Goal: Transaction & Acquisition: Purchase product/service

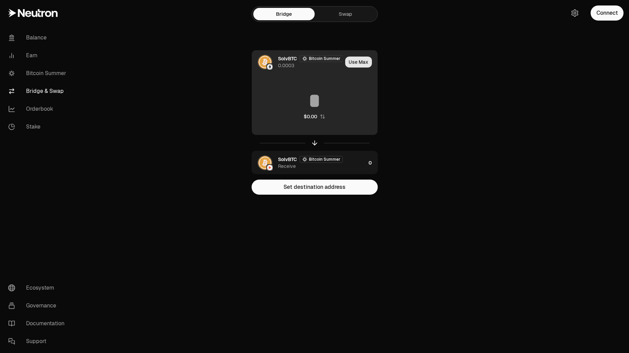
click at [362, 61] on button "Use Max" at bounding box center [358, 62] width 27 height 11
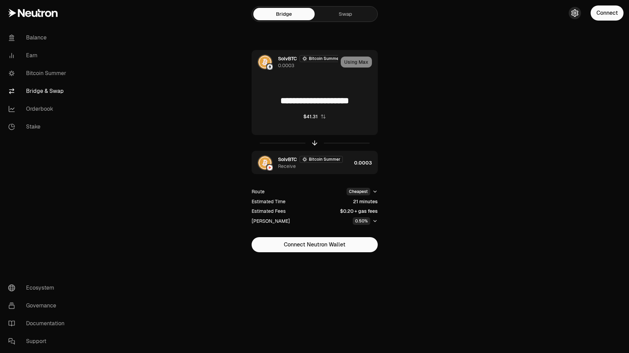
click at [578, 15] on icon "button" at bounding box center [575, 13] width 6 height 7
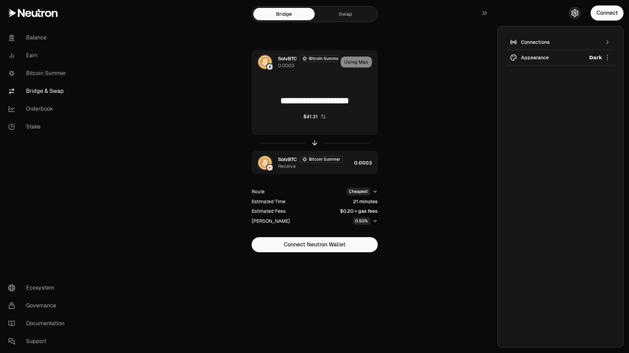
click at [578, 15] on icon "button" at bounding box center [575, 13] width 6 height 7
click at [599, 13] on button "Connect" at bounding box center [607, 12] width 33 height 15
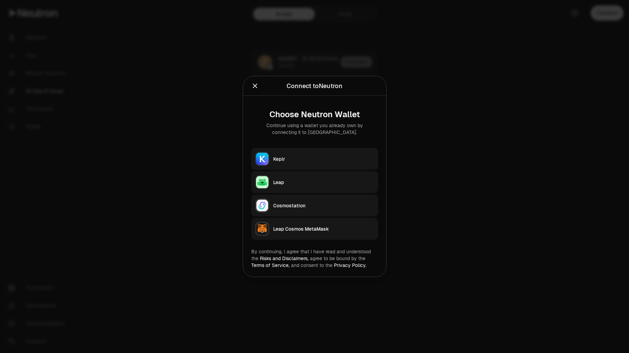
click at [345, 162] on div "Keplr" at bounding box center [323, 159] width 101 height 7
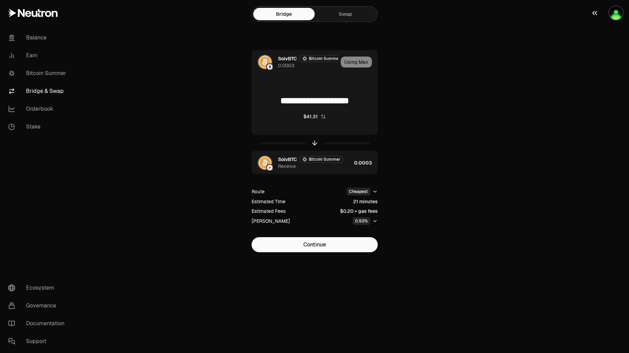
click at [614, 21] on button "button" at bounding box center [608, 13] width 44 height 26
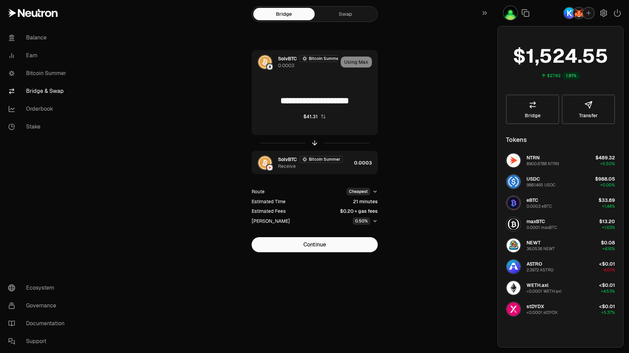
click at [574, 10] on div "button" at bounding box center [579, 13] width 12 height 12
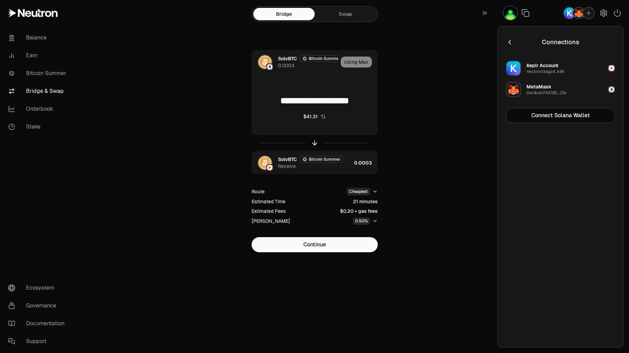
click at [591, 89] on button "MetaMask 0xc4cecFA518C...33c" at bounding box center [560, 89] width 117 height 21
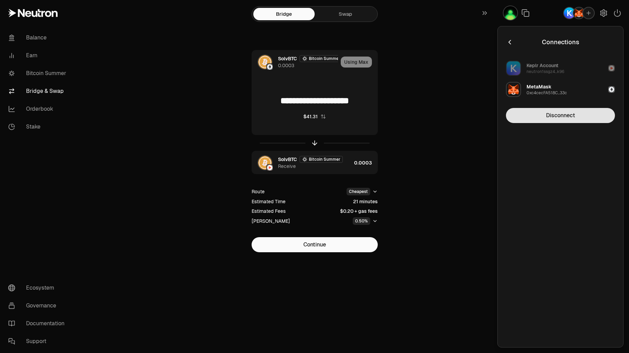
click at [574, 114] on button "Disconnect" at bounding box center [560, 115] width 109 height 15
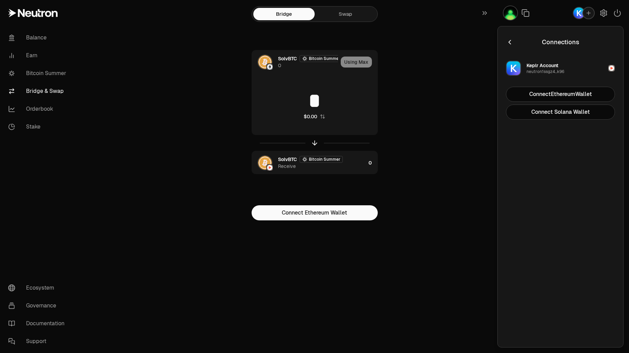
click at [569, 66] on button "Keplr Account neutron1ssgz4...k96" at bounding box center [560, 68] width 117 height 21
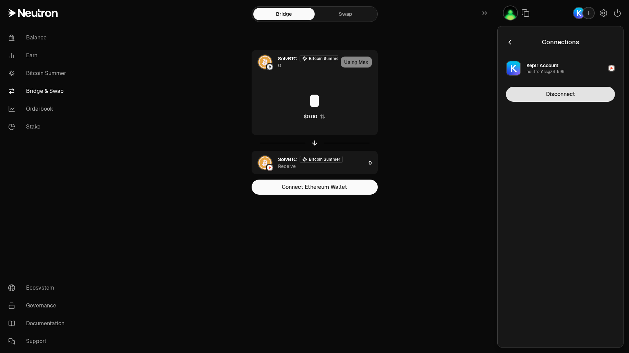
click at [565, 91] on button "Disconnect" at bounding box center [560, 94] width 109 height 15
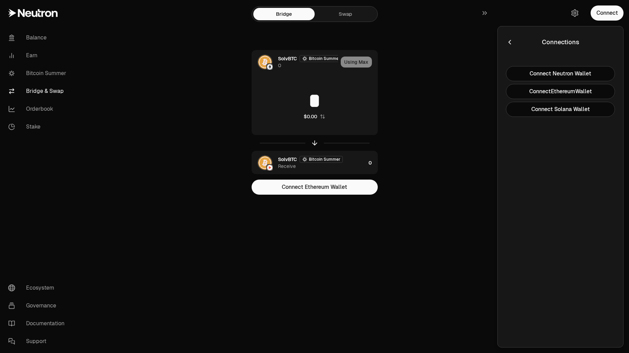
click at [440, 101] on section "Bridge Swap SolvBTC Bitcoin Summer 0 Using Max * $0.00 SolvBTC Bitcoin Summer R…" at bounding box center [315, 111] width 264 height 222
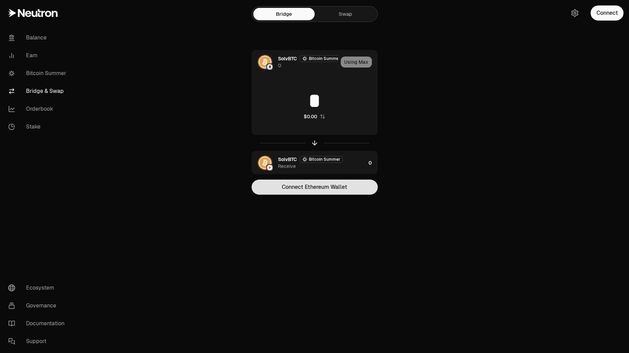
click at [322, 188] on button "Connect Ethereum Wallet" at bounding box center [315, 187] width 126 height 15
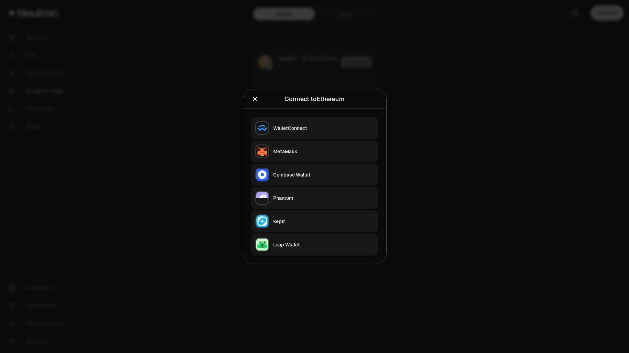
click at [311, 152] on div "MetaMask" at bounding box center [323, 151] width 101 height 7
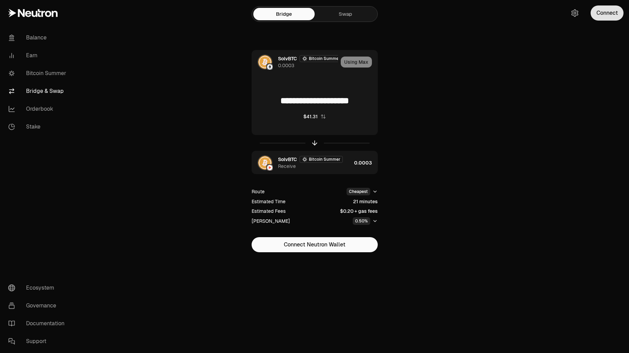
click at [615, 14] on button "Connect" at bounding box center [607, 12] width 33 height 15
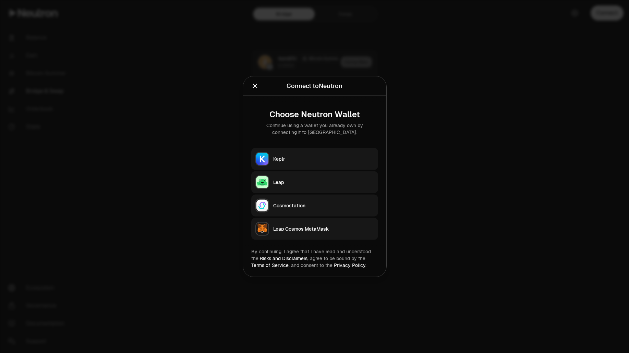
click at [330, 153] on button "Keplr" at bounding box center [314, 159] width 127 height 22
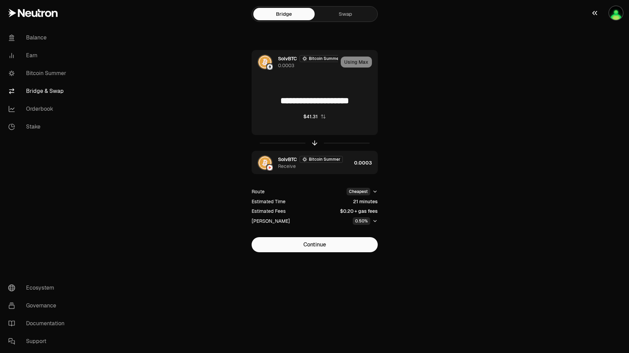
click at [620, 14] on img "button" at bounding box center [617, 13] width 14 height 14
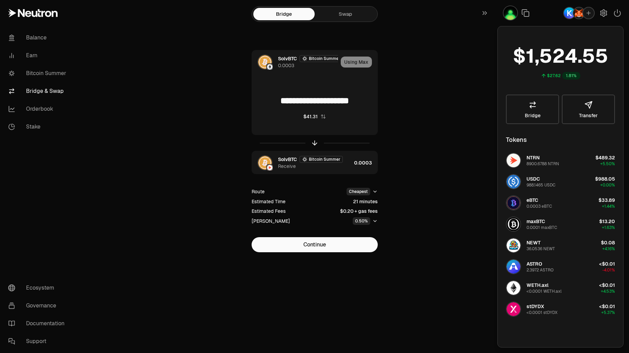
click at [577, 15] on img "button" at bounding box center [579, 13] width 11 height 11
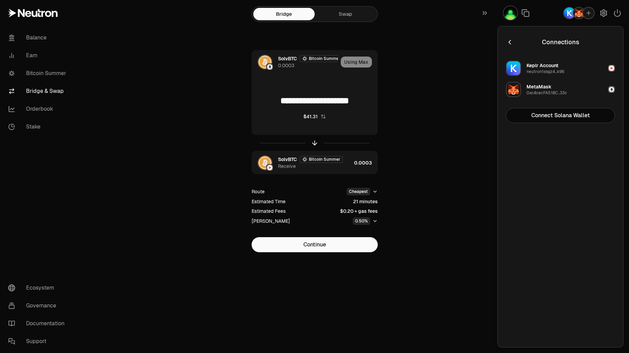
click at [580, 87] on button "MetaMask 0xc4cecFA518C...33c" at bounding box center [560, 89] width 117 height 21
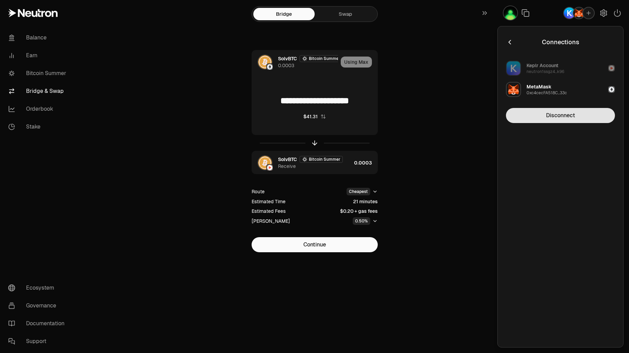
click at [566, 122] on button "Disconnect" at bounding box center [560, 115] width 109 height 15
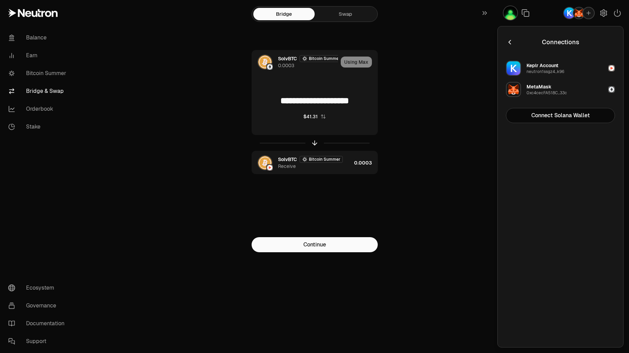
type input "*"
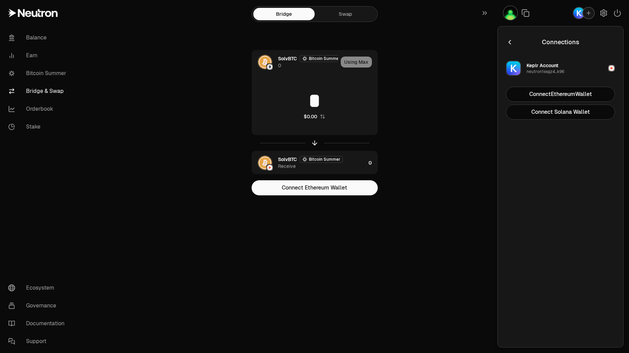
click at [577, 69] on button "Keplr Account neutron1ssgz4...k96" at bounding box center [560, 68] width 117 height 21
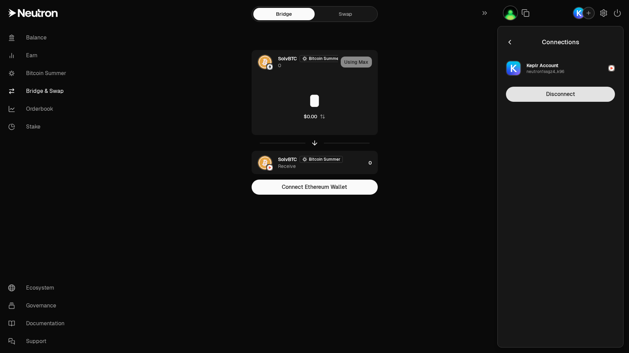
click at [570, 98] on button "Disconnect" at bounding box center [560, 94] width 109 height 15
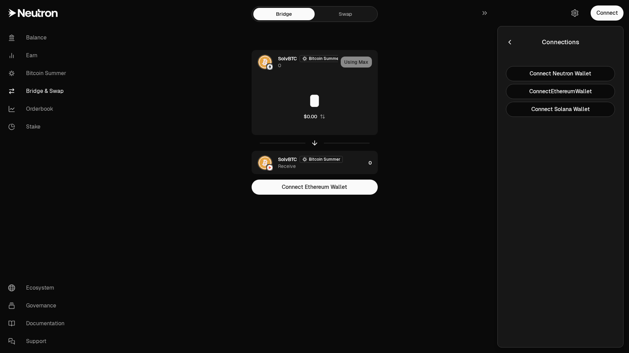
click at [470, 130] on main "Bridge Swap SolvBTC Bitcoin Summer 0 Using Max * $0.00 SolvBTC Bitcoin Summer R…" at bounding box center [353, 111] width 553 height 222
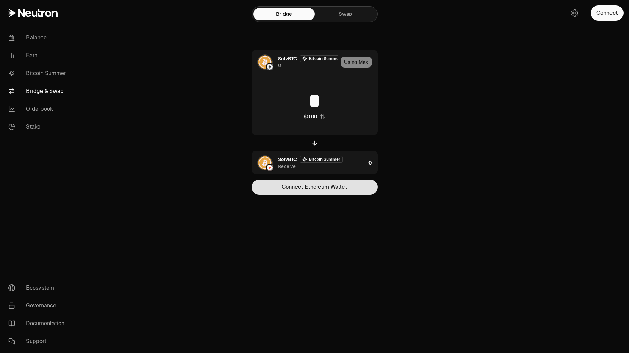
click at [360, 188] on button "Connect Ethereum Wallet" at bounding box center [315, 187] width 126 height 15
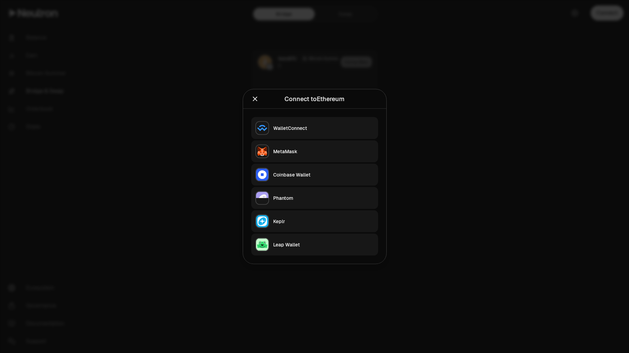
click at [321, 149] on div "MetaMask" at bounding box center [323, 151] width 101 height 7
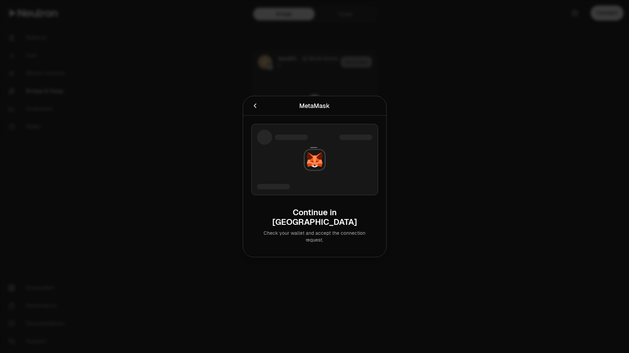
type input "**********"
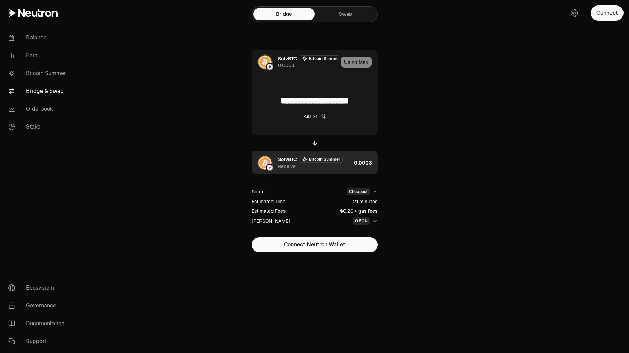
click at [335, 168] on div "SolvBTC Bitcoin Summer Receive" at bounding box center [314, 163] width 73 height 14
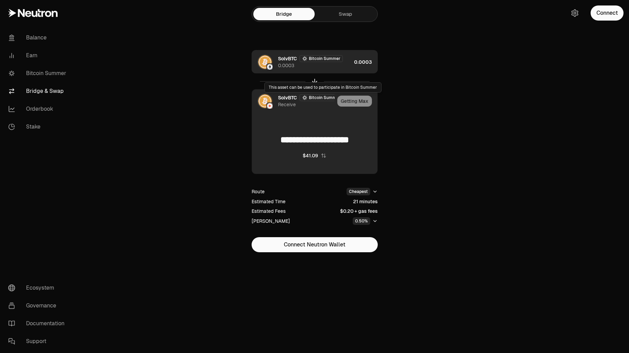
click at [337, 66] on div "SolvBTC Bitcoin Summer 0.0003" at bounding box center [314, 62] width 73 height 14
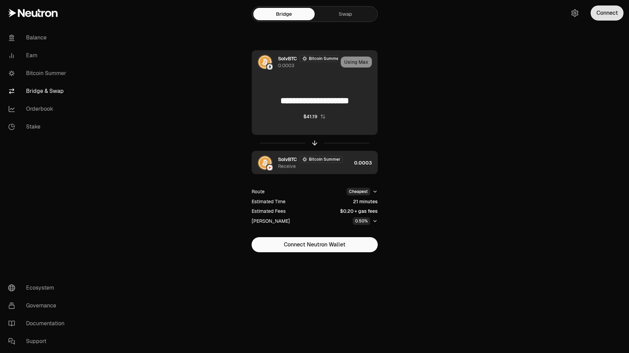
click at [602, 16] on button "Connect" at bounding box center [607, 12] width 33 height 15
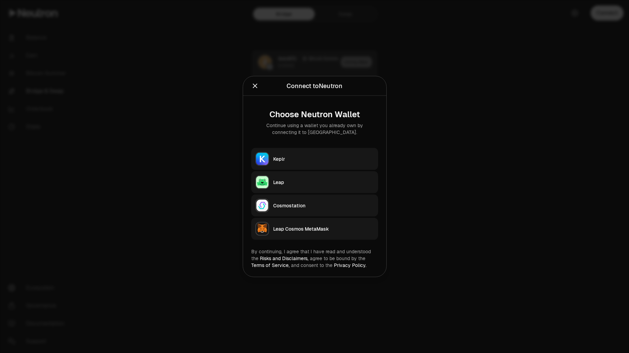
click at [483, 156] on div at bounding box center [314, 176] width 629 height 353
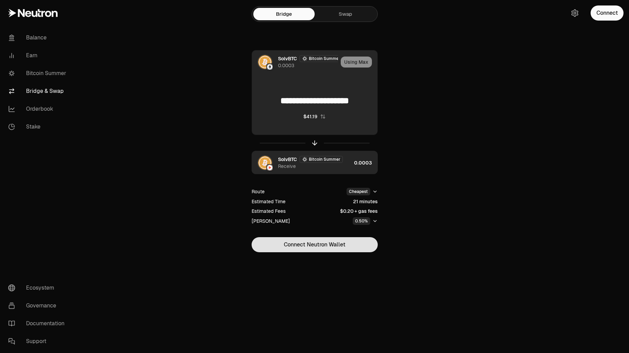
click at [359, 245] on button "Connect Neutron Wallet" at bounding box center [315, 244] width 126 height 15
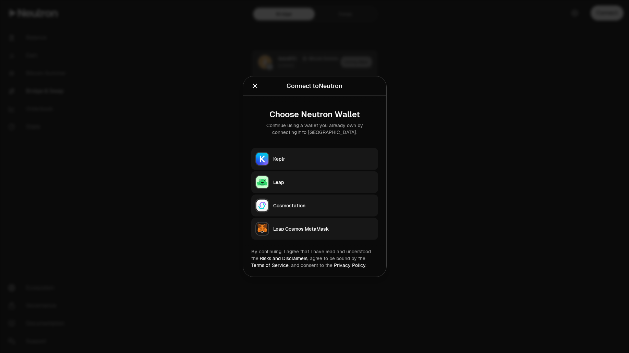
click at [490, 145] on div at bounding box center [314, 176] width 629 height 353
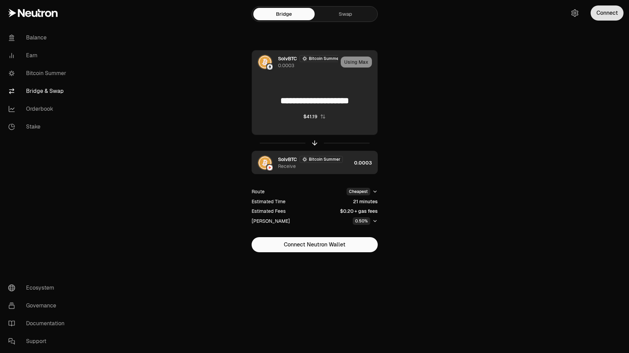
click at [600, 20] on button "Connect" at bounding box center [607, 12] width 33 height 15
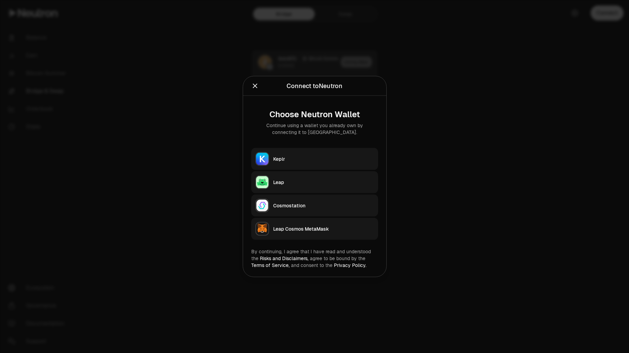
click at [481, 93] on div at bounding box center [314, 176] width 629 height 353
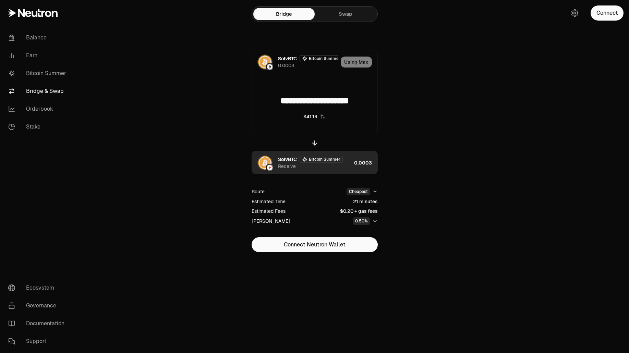
drag, startPoint x: 368, startPoint y: 102, endPoint x: 248, endPoint y: 104, distance: 120.4
click at [253, 105] on input "**********" at bounding box center [315, 101] width 126 height 21
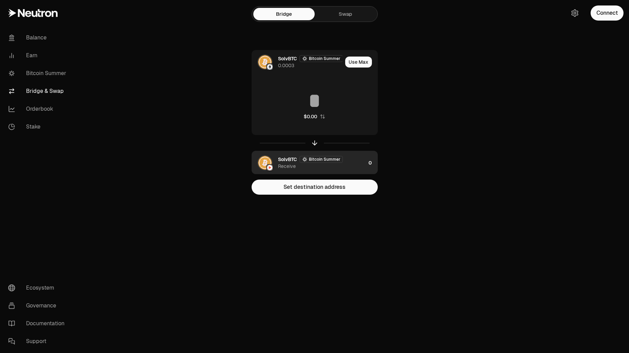
click at [513, 114] on main "Bridge Swap SolvBTC Bitcoin Summer 0.0003 Use Max $0.00 SolvBTC Bitcoin Summer …" at bounding box center [353, 111] width 553 height 222
click at [351, 189] on button "Set destination address" at bounding box center [315, 187] width 126 height 15
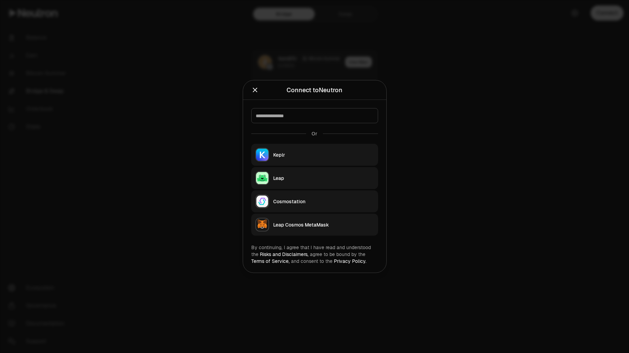
click at [347, 162] on button "Keplr" at bounding box center [314, 155] width 127 height 22
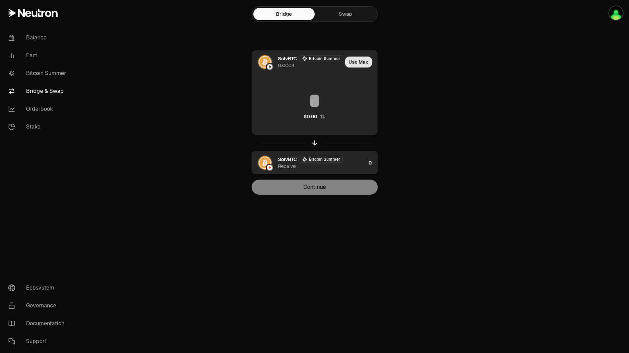
click at [367, 66] on button "Use Max" at bounding box center [358, 62] width 27 height 11
type input "**********"
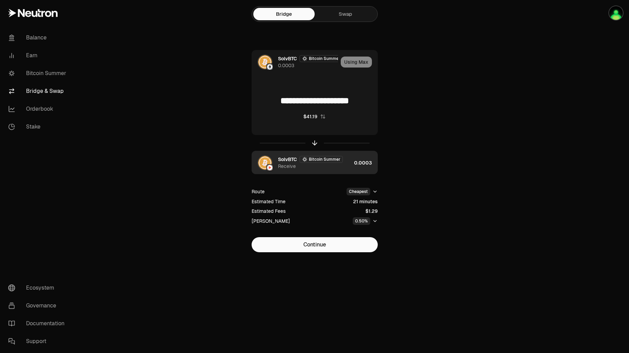
click at [507, 178] on main "**********" at bounding box center [353, 140] width 553 height 280
click at [329, 244] on button "Continue" at bounding box center [315, 244] width 126 height 15
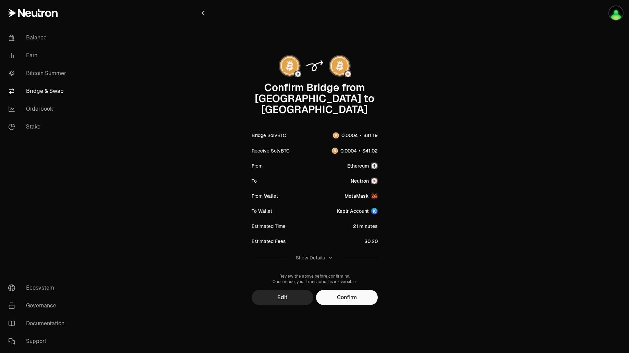
click at [326, 255] on div "Show Details" at bounding box center [314, 258] width 37 height 7
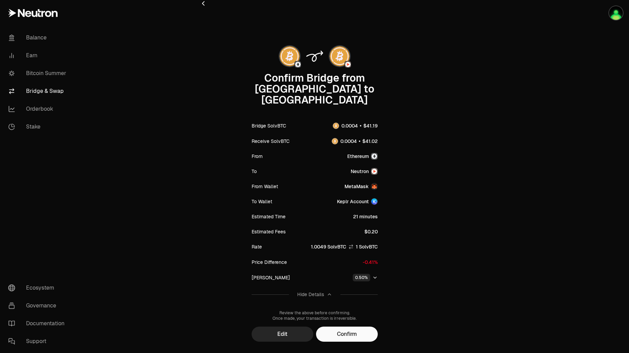
scroll to position [15, 0]
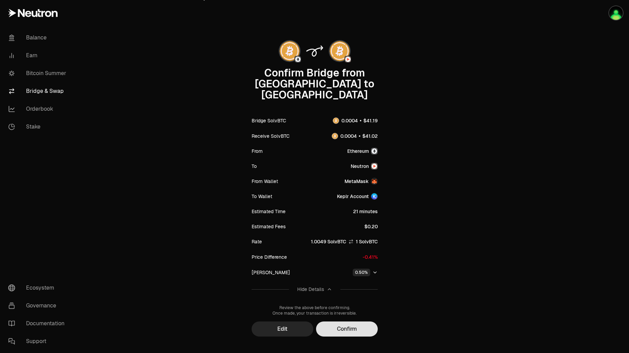
click at [361, 322] on button "Confirm" at bounding box center [347, 329] width 62 height 15
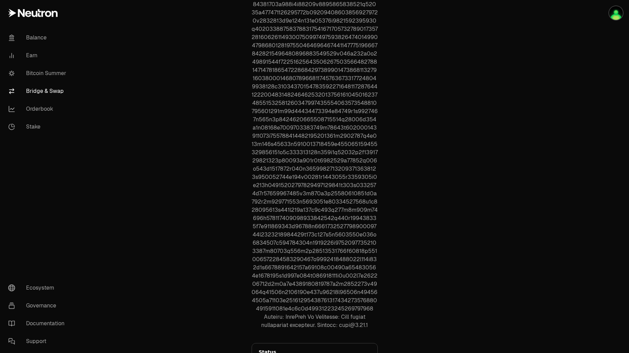
scroll to position [425, 0]
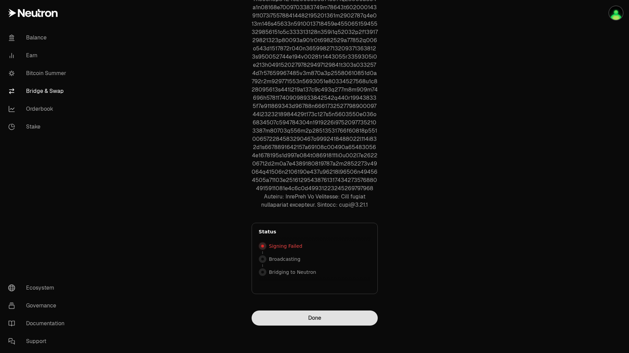
click at [336, 318] on button "Done" at bounding box center [315, 318] width 126 height 15
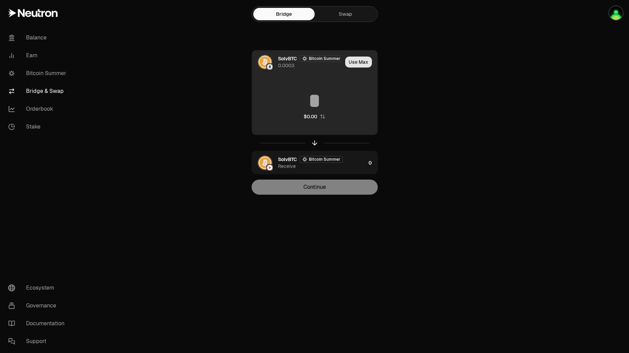
click at [365, 62] on button "Use Max" at bounding box center [358, 62] width 27 height 11
type input "**********"
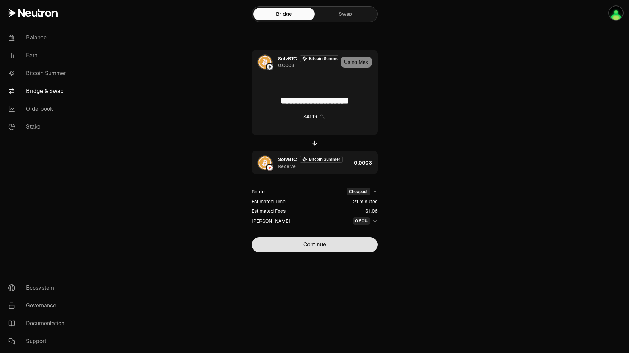
click at [347, 245] on button "Continue" at bounding box center [315, 244] width 126 height 15
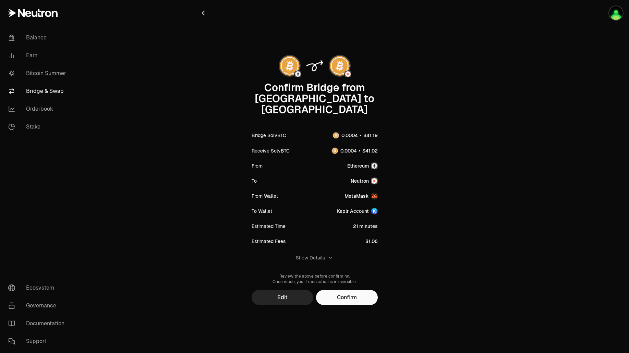
click at [342, 249] on button "Show Details" at bounding box center [315, 258] width 126 height 18
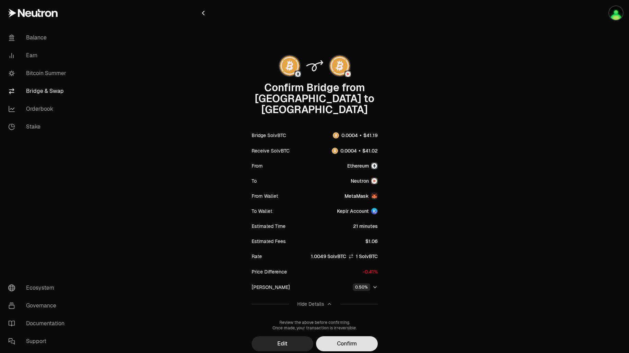
click at [351, 339] on button "Confirm" at bounding box center [347, 343] width 62 height 15
